Goal: Transaction & Acquisition: Obtain resource

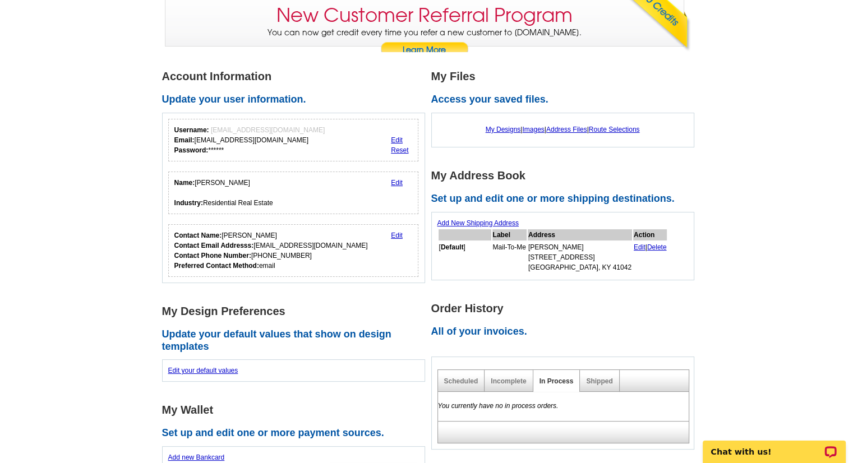
scroll to position [112, 0]
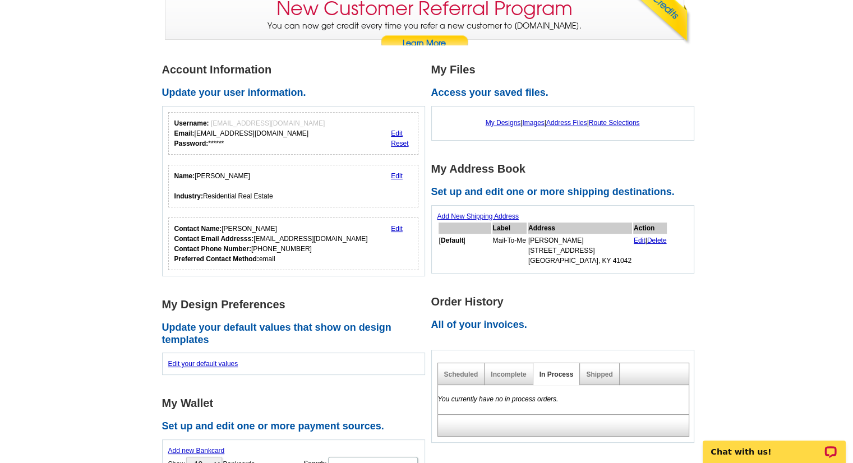
drag, startPoint x: 500, startPoint y: 122, endPoint x: 493, endPoint y: 130, distance: 9.5
click at [500, 122] on link "My Designs" at bounding box center [503, 123] width 35 height 8
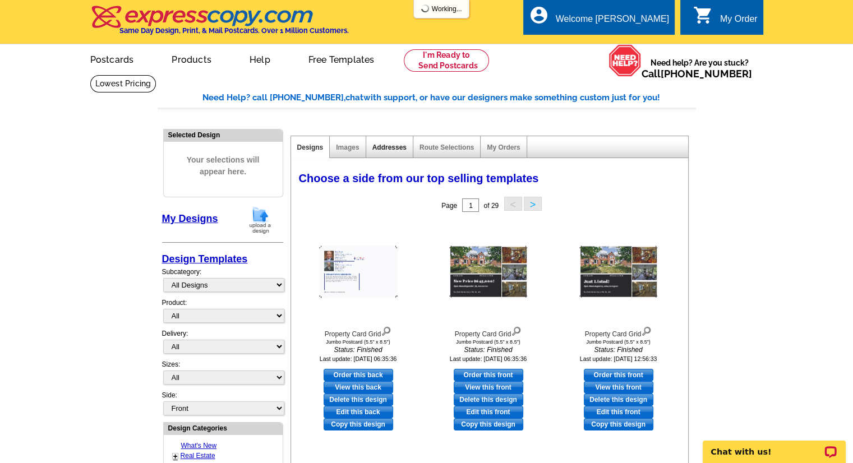
click at [386, 149] on link "Addresses" at bounding box center [389, 148] width 34 height 8
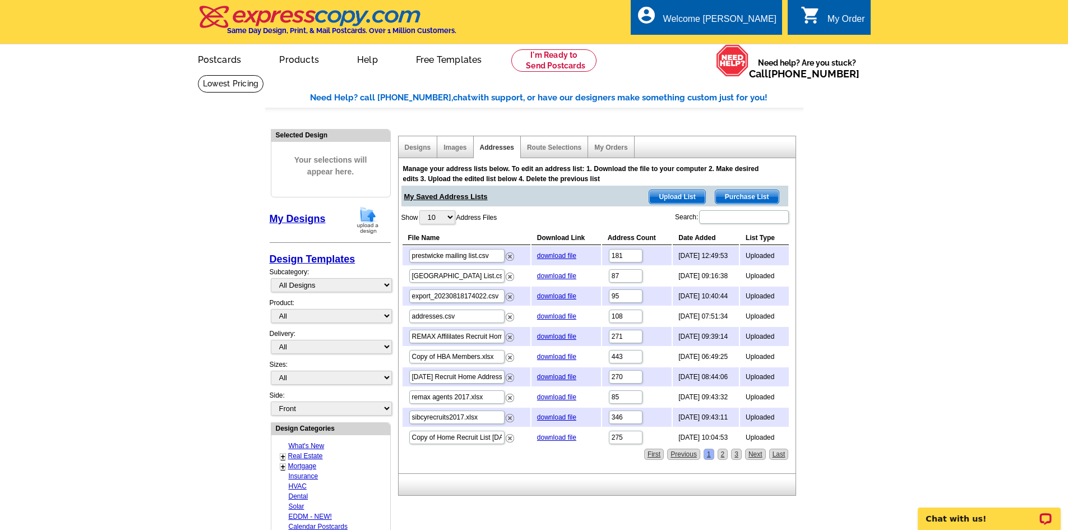
click at [729, 198] on span "Purchase List" at bounding box center [747, 196] width 63 height 13
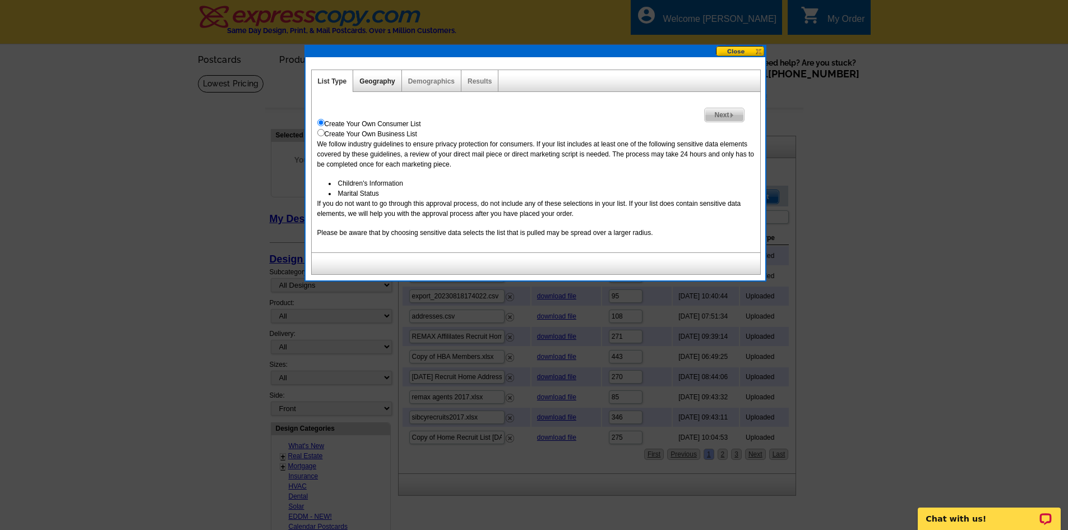
click at [372, 81] on link "Geography" at bounding box center [376, 81] width 35 height 8
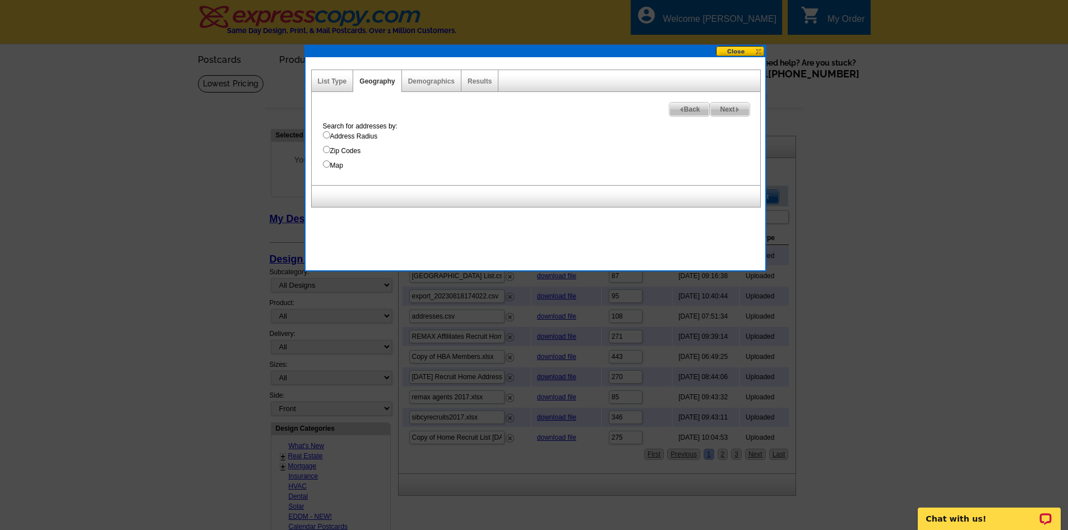
click at [324, 134] on input "Address Radius" at bounding box center [326, 134] width 7 height 7
radio input "true"
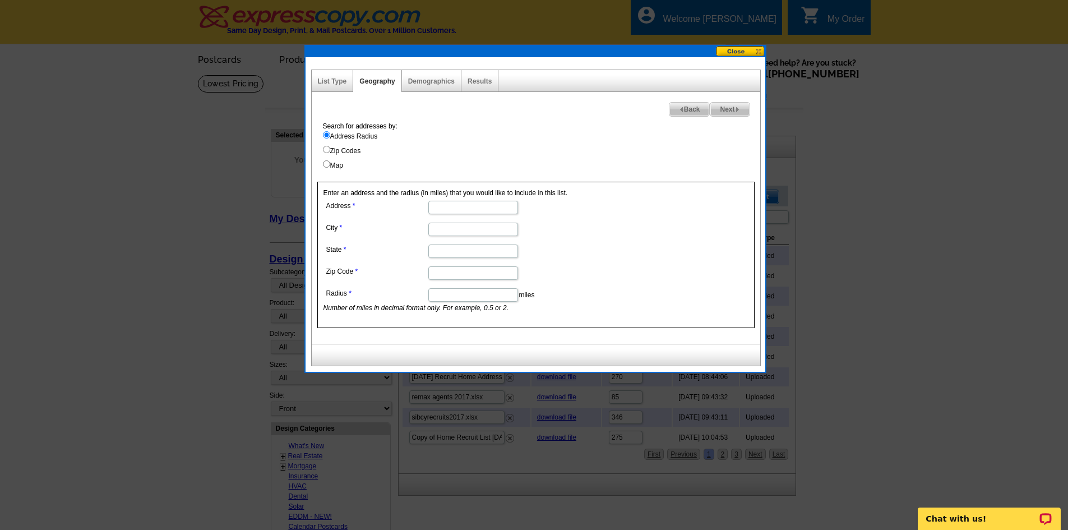
click at [469, 204] on input "Address" at bounding box center [473, 207] width 90 height 13
type input "1505 Grand Ledge Court"
type input "INDEPENDENCE"
type input "KY"
type input "41051-7584"
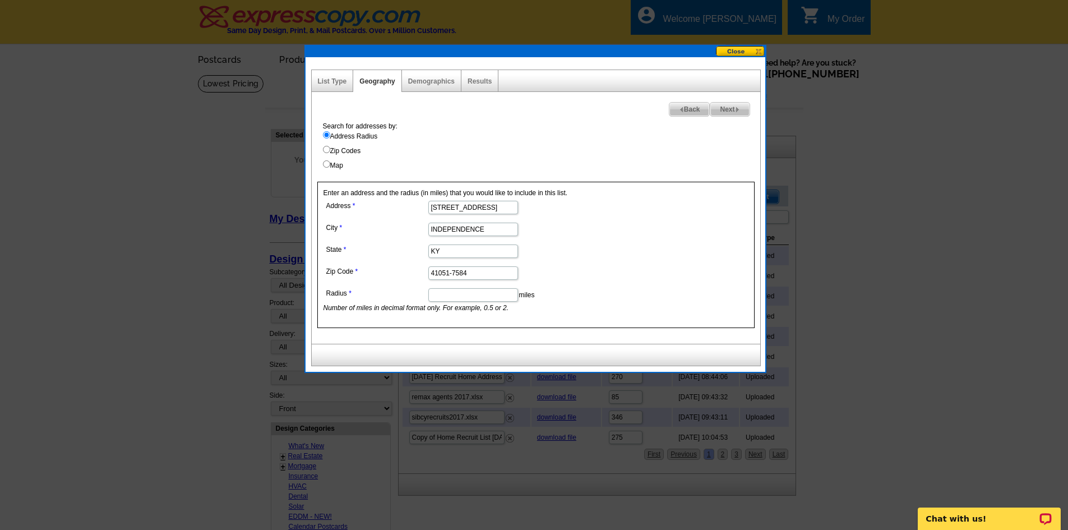
click at [502, 299] on input "Radius" at bounding box center [473, 294] width 90 height 13
type input "2"
type input "1"
click at [615, 289] on dd "1 miles Number of miles in decimal format only. For example, 0.5 or 2." at bounding box center [473, 298] width 298 height 27
click at [742, 114] on span "Next" at bounding box center [729, 109] width 39 height 13
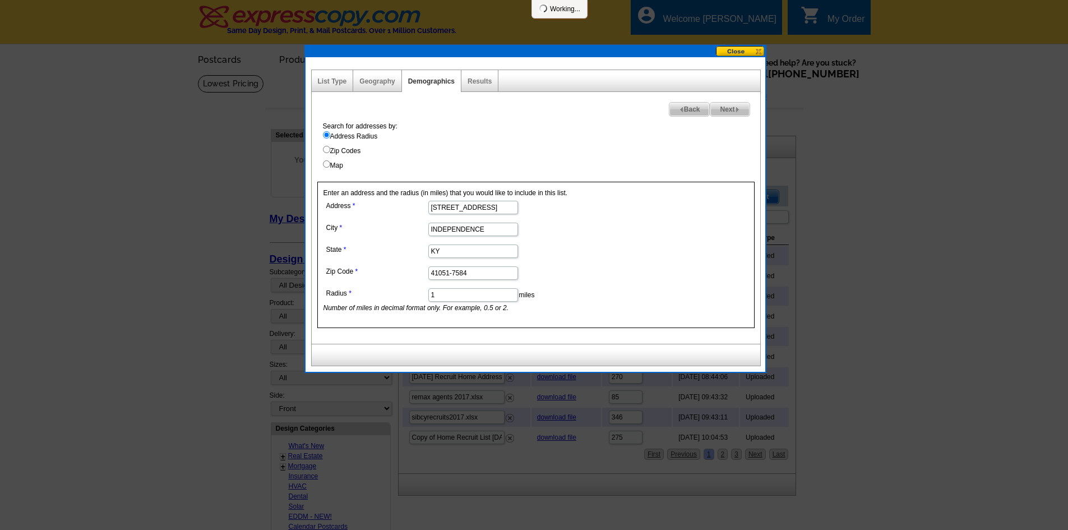
select select
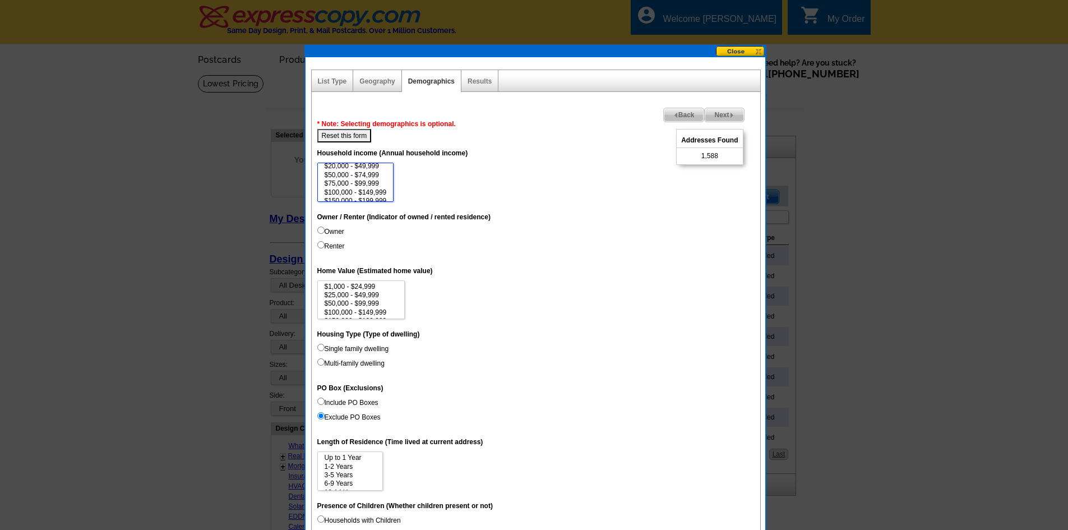
scroll to position [22, 0]
click at [354, 180] on option "$100,000 - $149,999" at bounding box center [356, 181] width 64 height 8
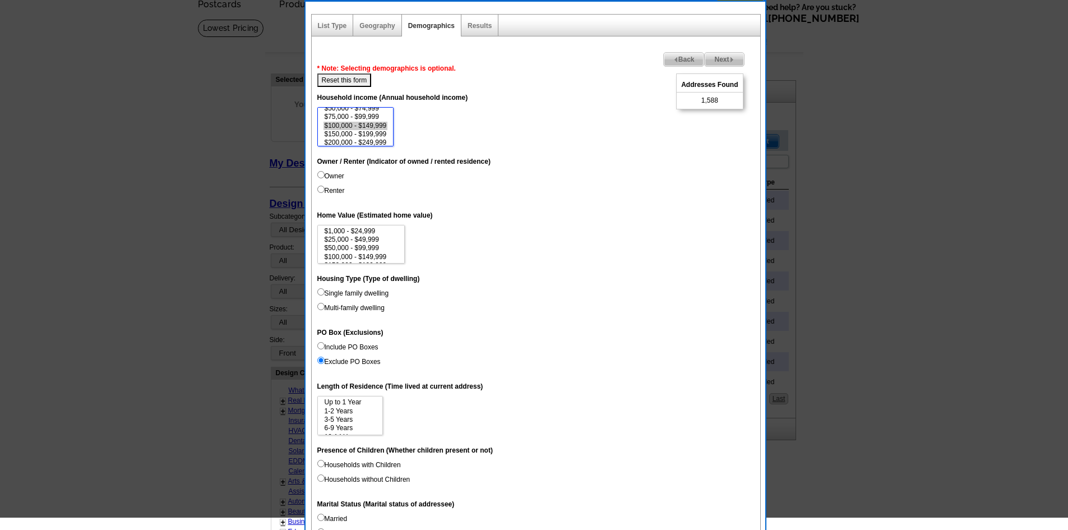
scroll to position [56, 0]
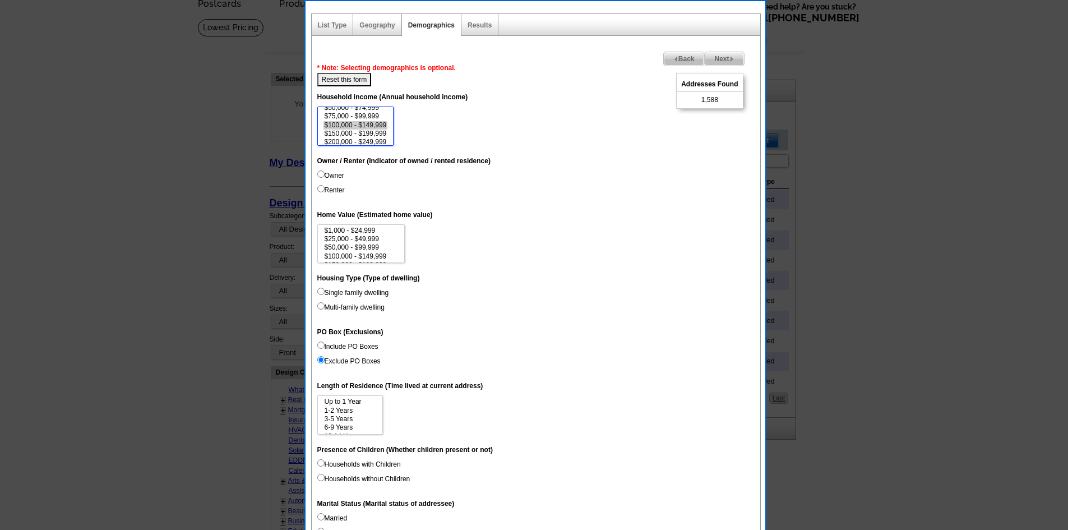
click at [341, 137] on option "$150,000 - $199,999" at bounding box center [356, 134] width 64 height 8
select select "100000-149999"
click at [339, 142] on option "$200,000 - $249,999" at bounding box center [356, 140] width 64 height 8
click at [321, 174] on input "Owner" at bounding box center [320, 173] width 7 height 7
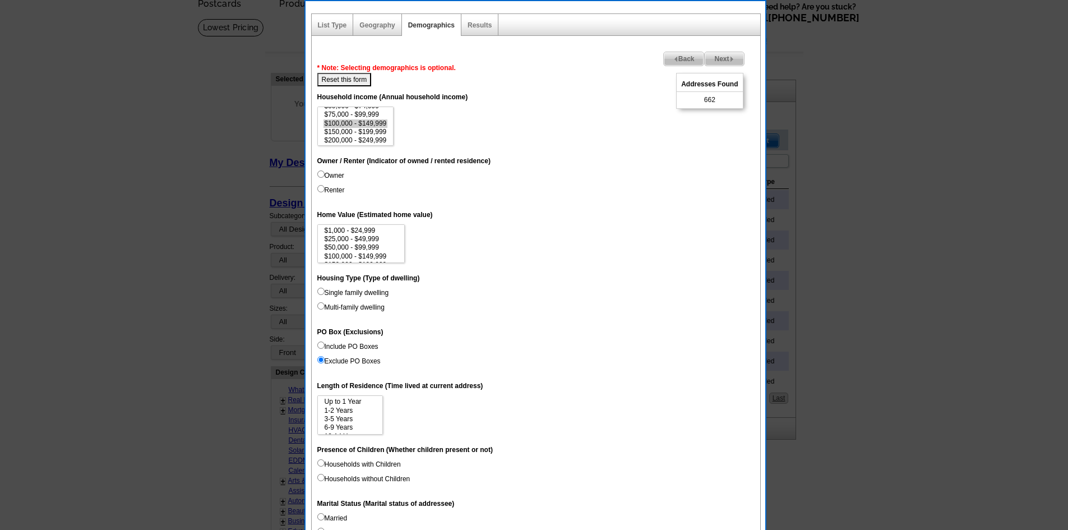
radio input "true"
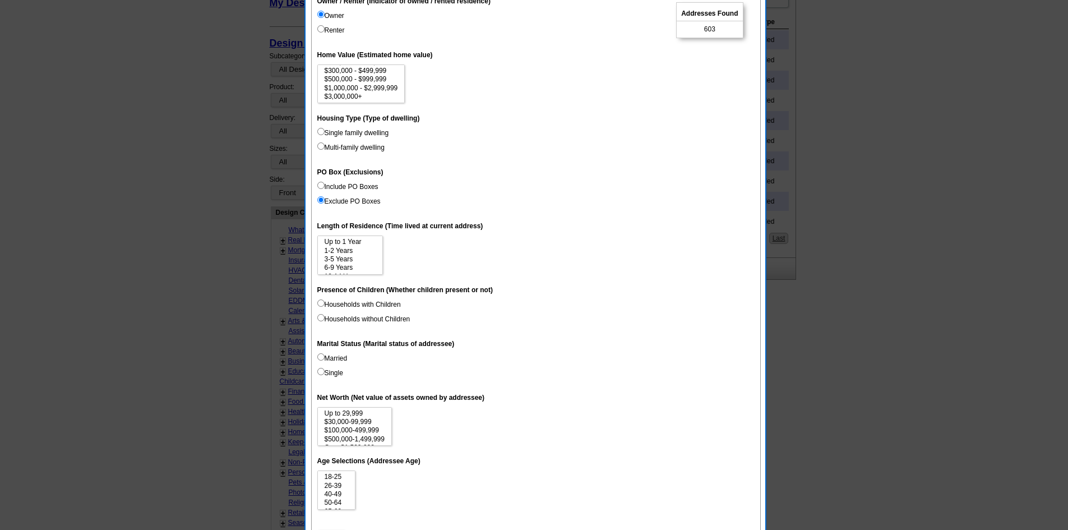
scroll to position [224, 0]
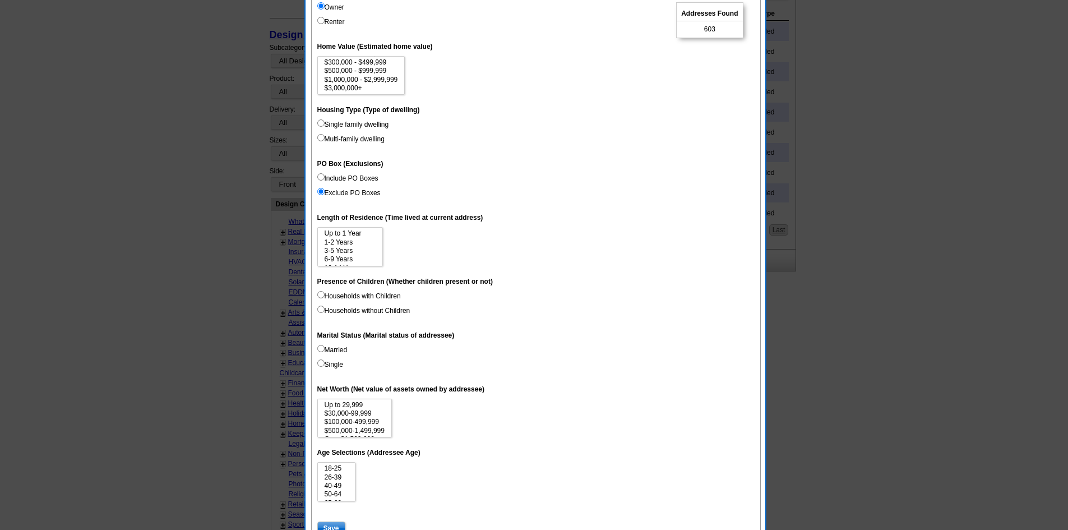
click at [321, 121] on input "Single family dwelling" at bounding box center [320, 122] width 7 height 7
radio input "true"
click at [435, 409] on dd "Up to 29,999 $30,000-99,999 $100,000-499,999 $500,000-1,499,999 Over $1,500,000" at bounding box center [535, 418] width 437 height 39
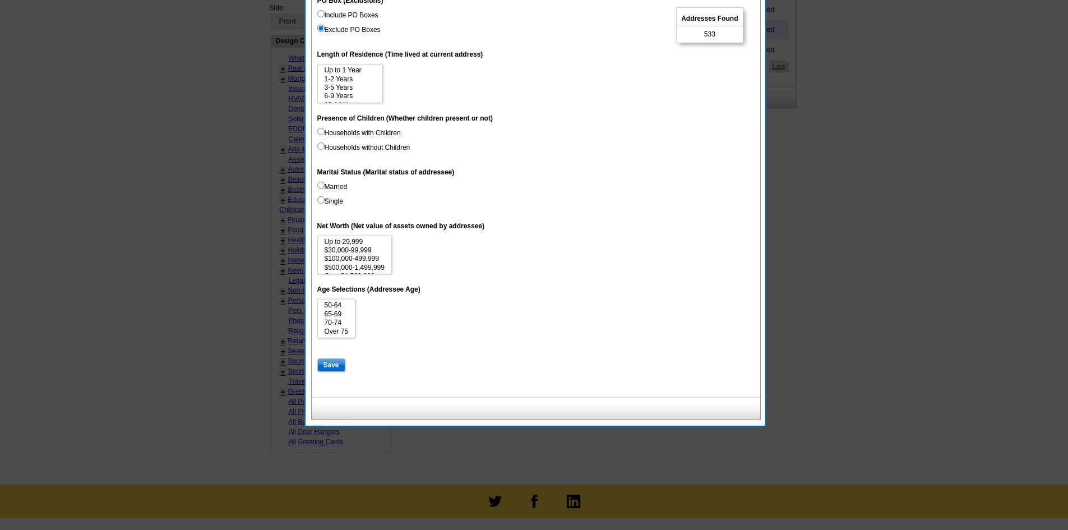
scroll to position [393, 0]
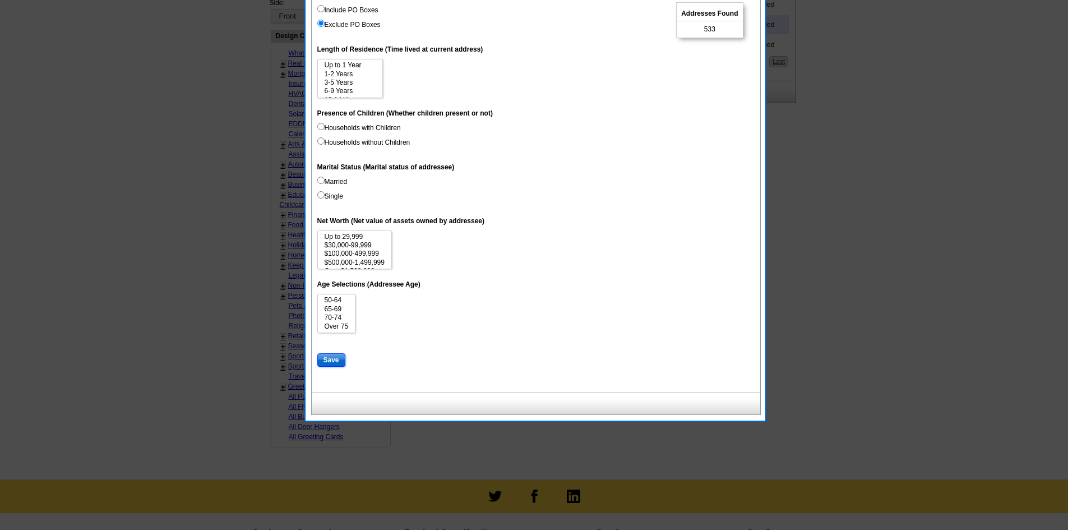
click at [332, 363] on input "Save" at bounding box center [331, 359] width 28 height 13
select select
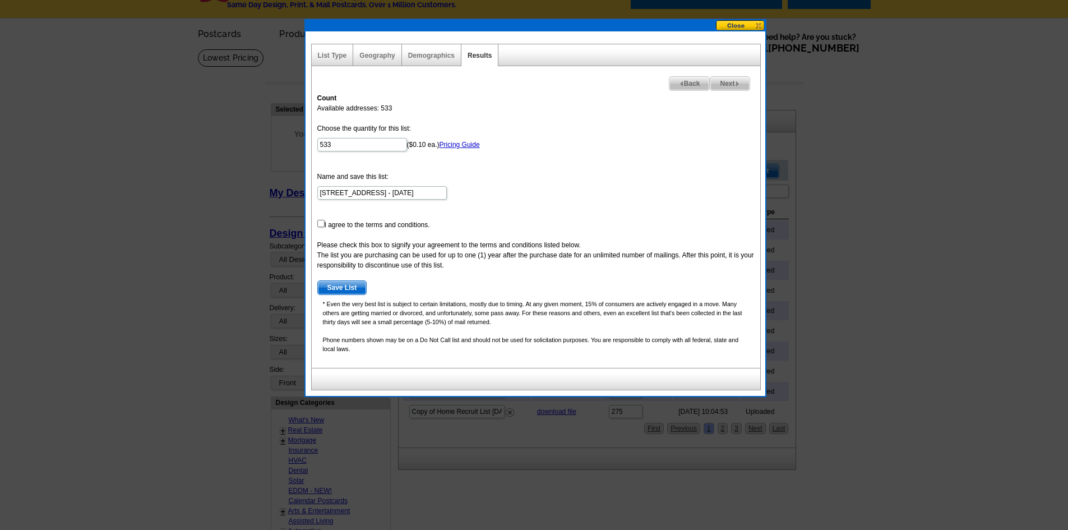
scroll to position [0, 0]
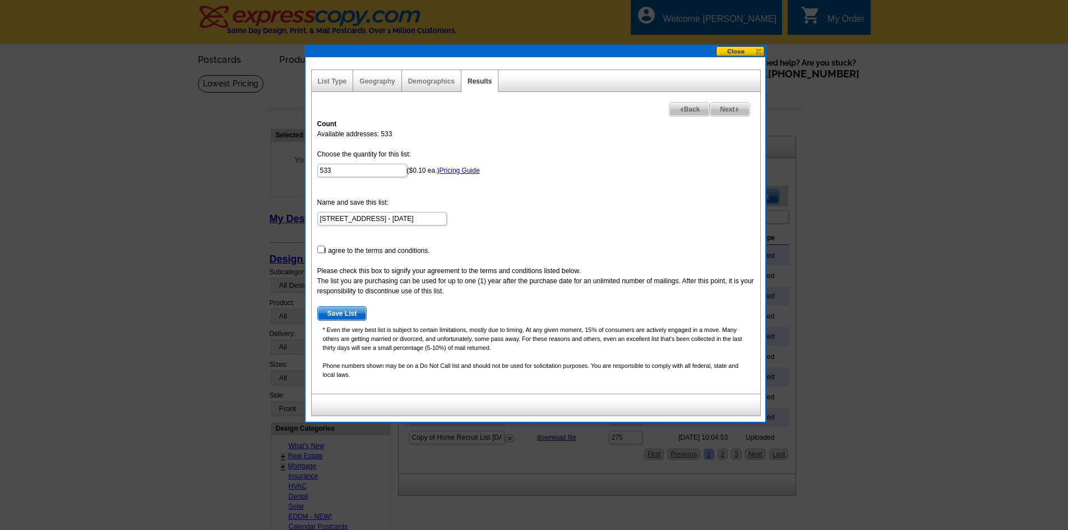
click at [741, 52] on button at bounding box center [740, 51] width 49 height 11
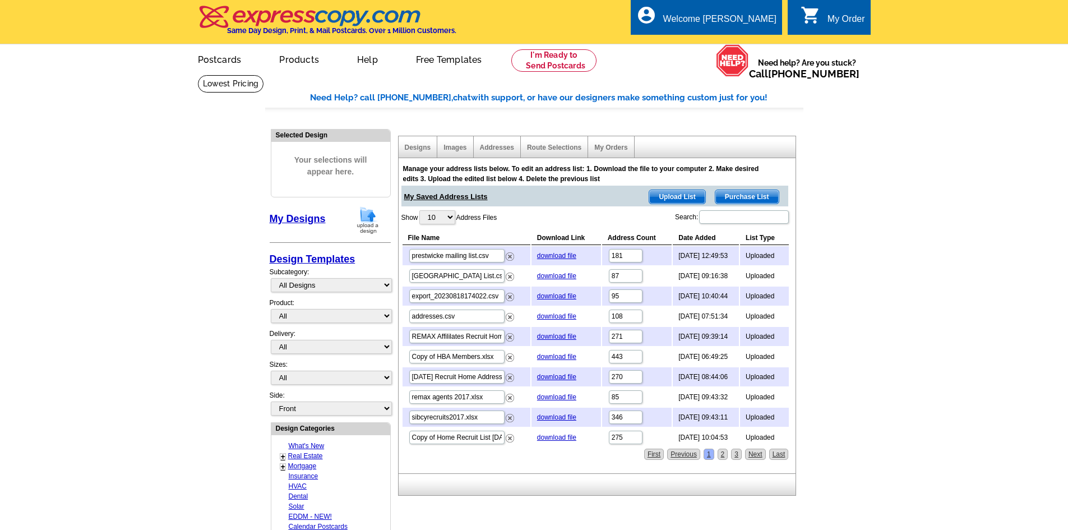
click at [266, 28] on h4 "Same Day Design, Print, & Mail Postcards. Over 1 Million Customers." at bounding box center [341, 30] width 229 height 8
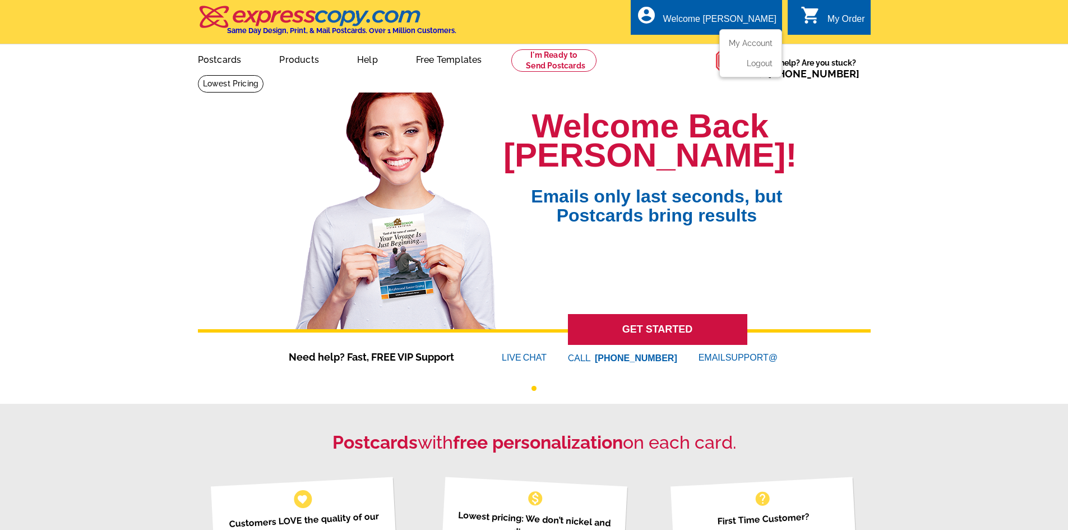
click at [748, 14] on div "Welcome [PERSON_NAME]" at bounding box center [719, 22] width 113 height 16
click at [825, 24] on link "0 shopping_cart My Order" at bounding box center [833, 19] width 64 height 14
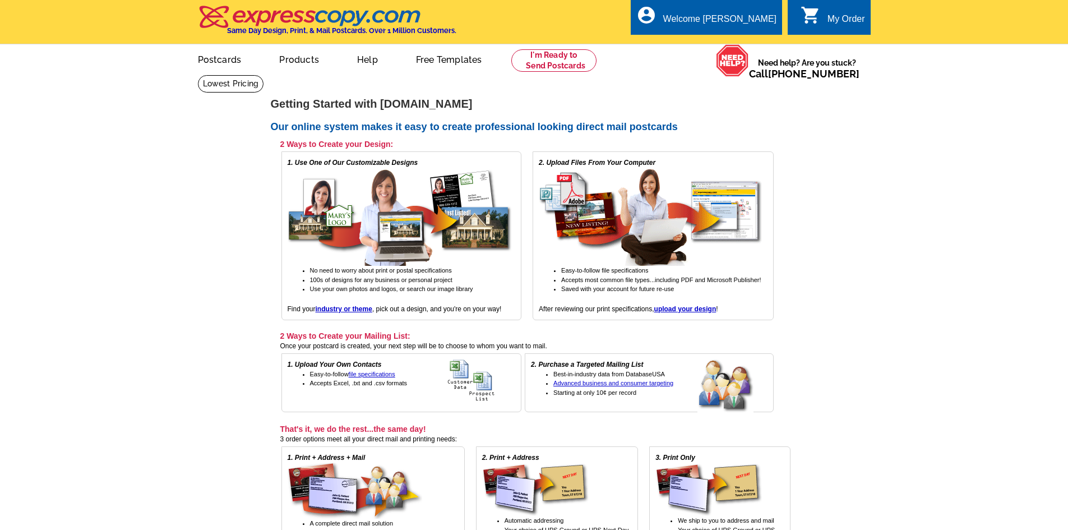
click at [836, 19] on div "My Order" at bounding box center [847, 22] width 38 height 16
click at [839, 22] on div "My Order" at bounding box center [847, 22] width 38 height 16
click at [754, 42] on link "My Account" at bounding box center [748, 43] width 48 height 10
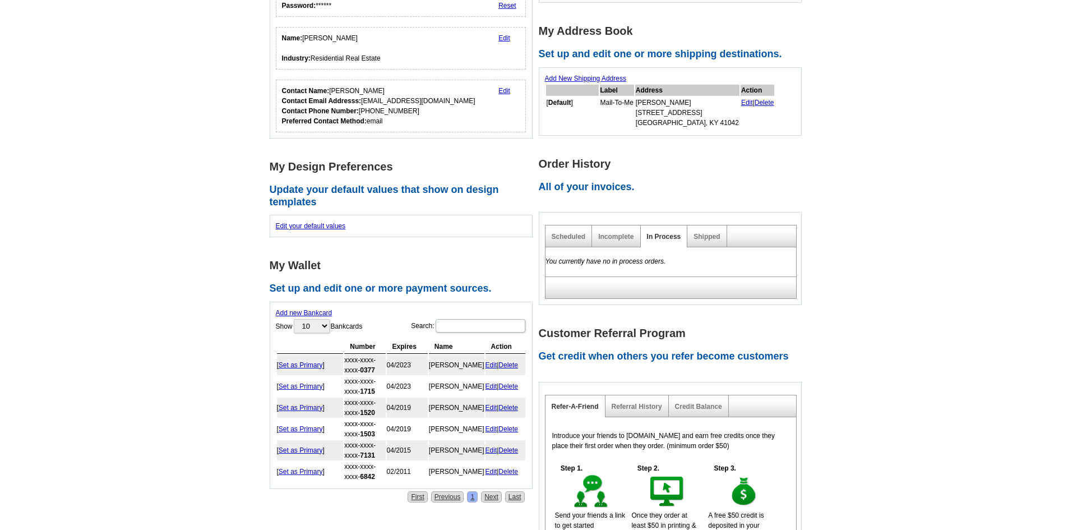
scroll to position [112, 0]
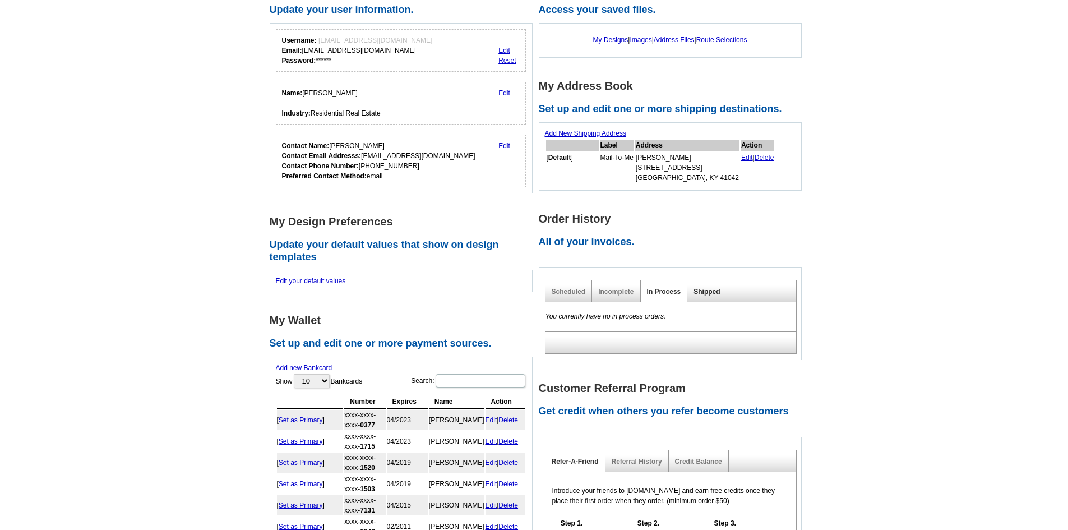
click at [709, 296] on link "Shipped" at bounding box center [707, 292] width 26 height 8
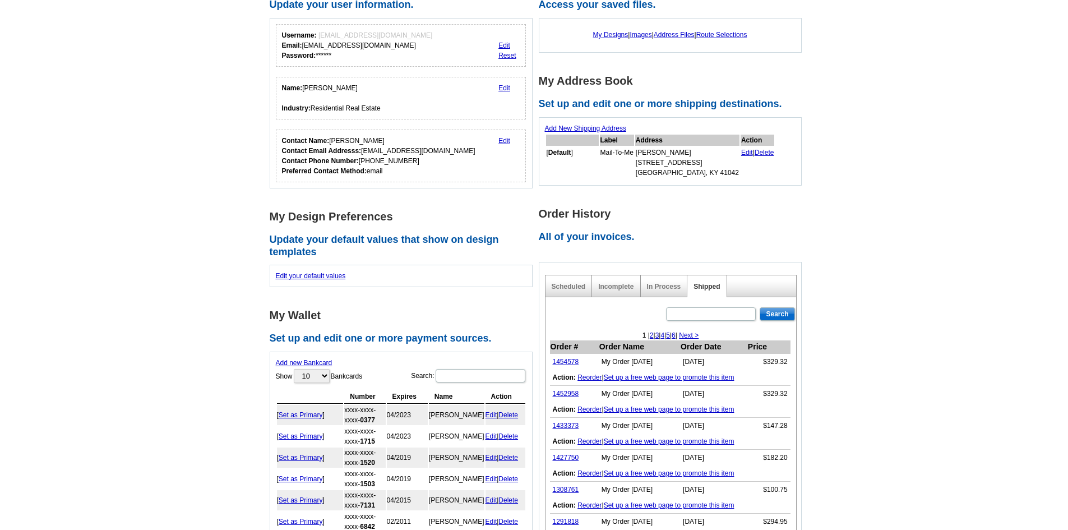
scroll to position [168, 0]
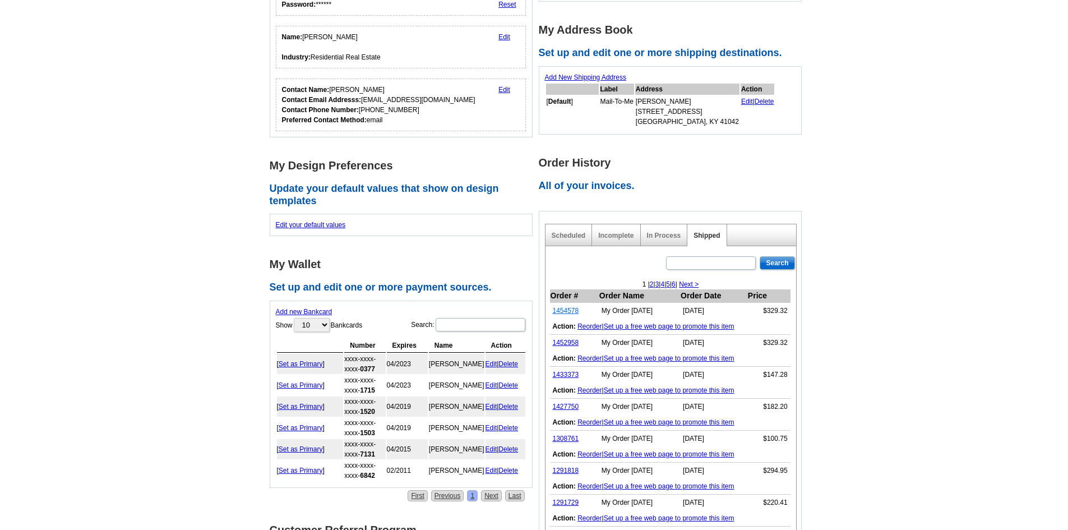
click at [561, 310] on link "1454578" at bounding box center [566, 311] width 26 height 8
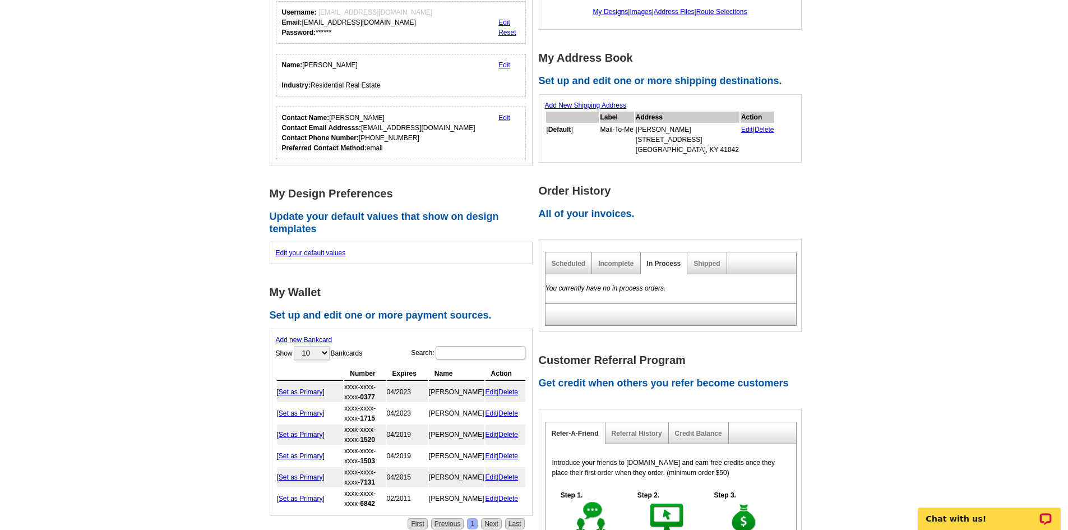
scroll to position [112, 0]
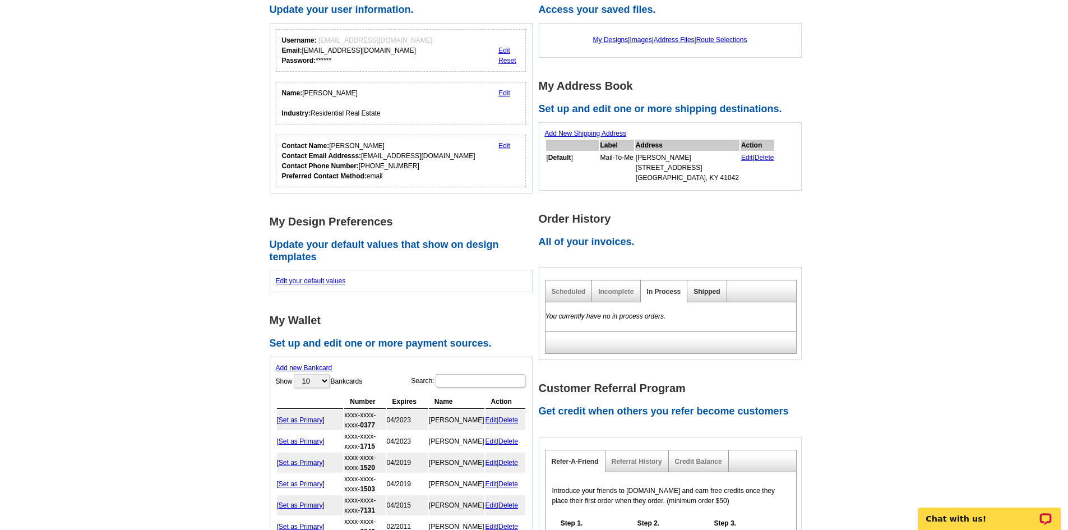
click at [696, 290] on link "Shipped" at bounding box center [707, 292] width 26 height 8
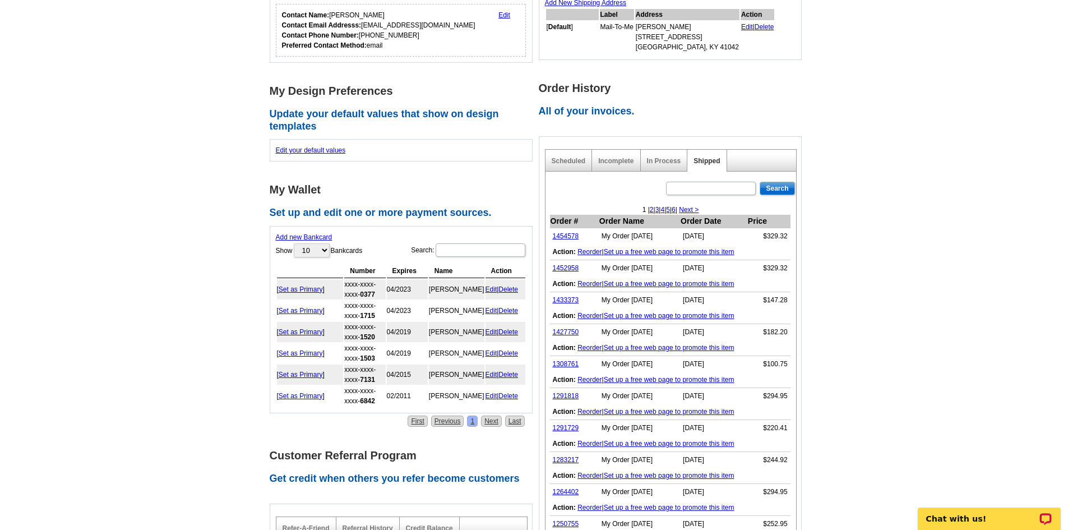
scroll to position [224, 0]
